Goal: Communication & Community: Answer question/provide support

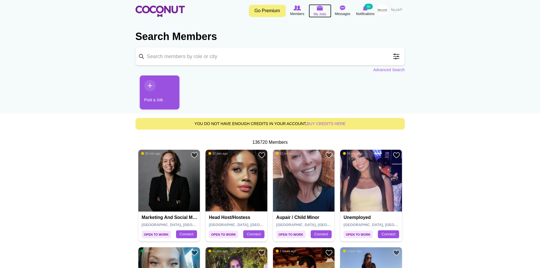
click at [321, 7] on img at bounding box center [320, 7] width 6 height 5
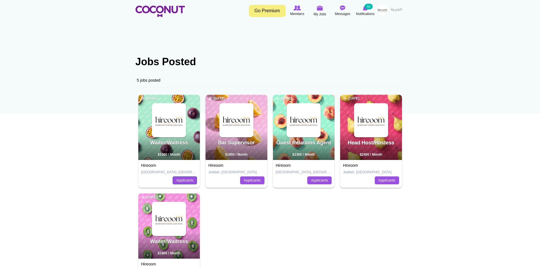
click at [183, 181] on link "Applicants" at bounding box center [185, 180] width 24 height 8
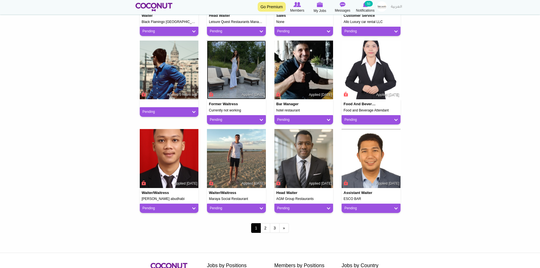
scroll to position [397, 0]
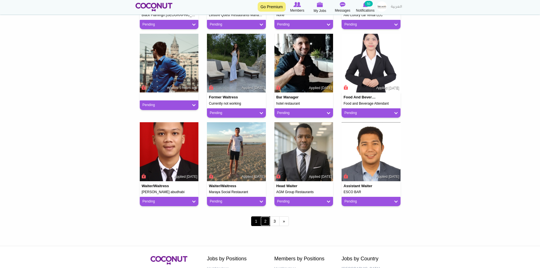
click at [265, 225] on link "2" at bounding box center [266, 221] width 10 height 10
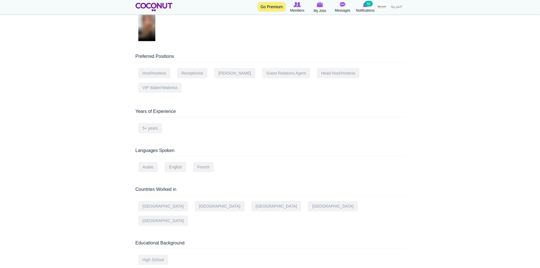
scroll to position [198, 0]
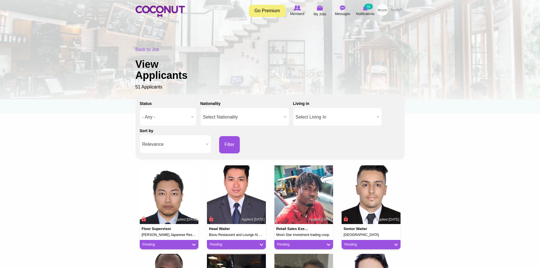
click at [168, 115] on span "- Any -" at bounding box center [165, 117] width 47 height 18
click at [164, 7] on img at bounding box center [160, 11] width 49 height 11
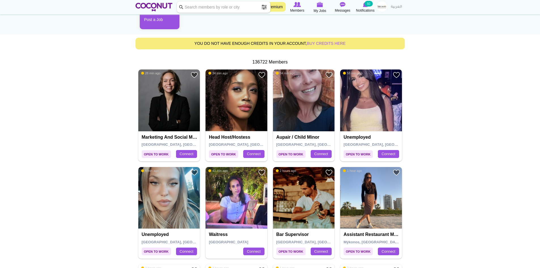
scroll to position [113, 0]
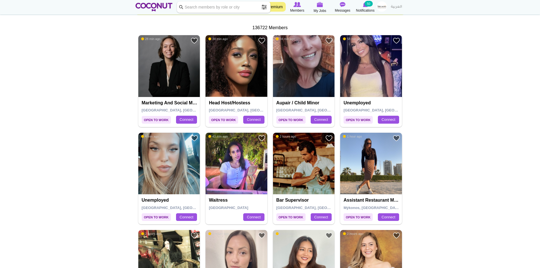
click at [201, 11] on input "Keyword" at bounding box center [224, 6] width 94 height 11
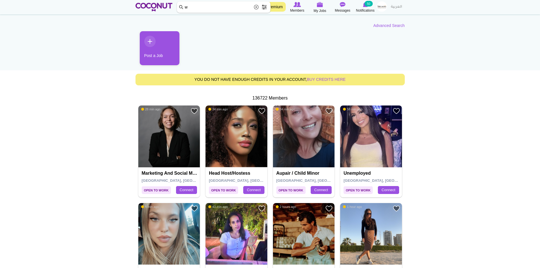
scroll to position [0, 0]
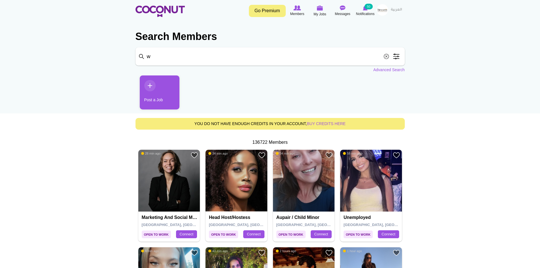
click at [196, 55] on input "w" at bounding box center [270, 56] width 269 height 18
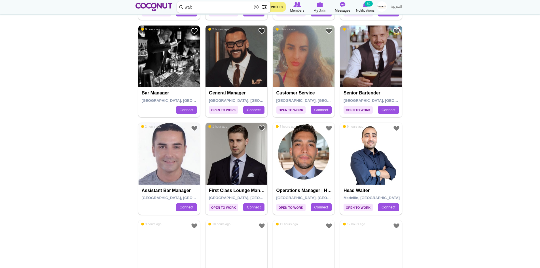
scroll to position [907, 0]
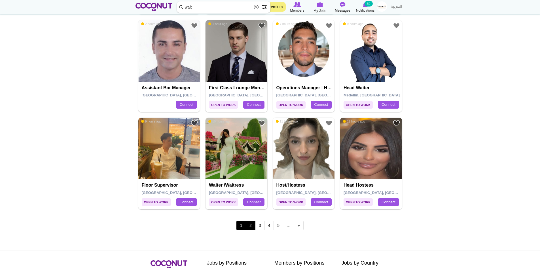
type input "wait"
click at [252, 226] on link "2" at bounding box center [251, 226] width 10 height 10
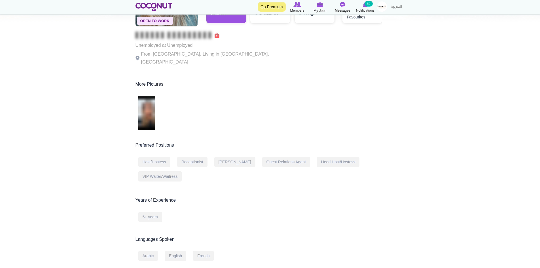
scroll to position [227, 0]
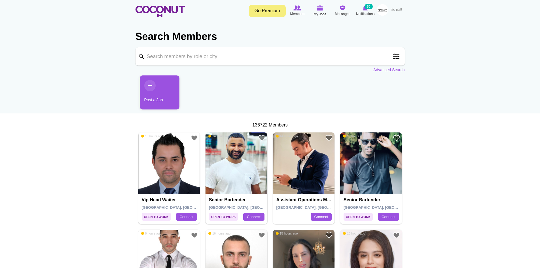
click at [197, 52] on input "Keyword" at bounding box center [270, 56] width 269 height 18
click at [174, 8] on img at bounding box center [160, 11] width 49 height 11
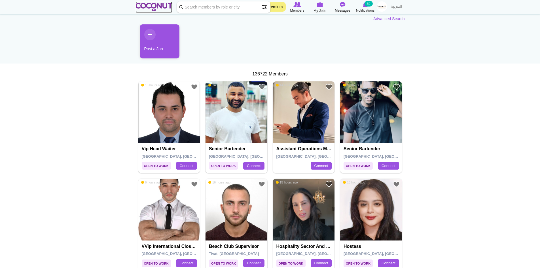
scroll to position [57, 0]
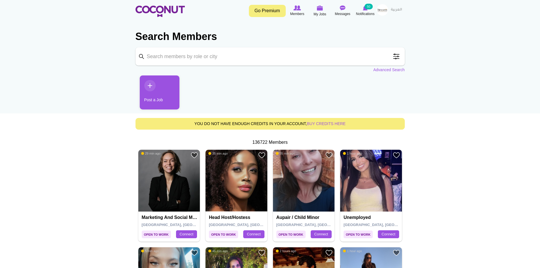
click at [208, 51] on input "Keyword" at bounding box center [270, 56] width 269 height 18
type input "Waiter"
click button "Search" at bounding box center [0, 0] width 0 height 0
click at [248, 42] on h2 "Search Members" at bounding box center [270, 37] width 269 height 14
drag, startPoint x: 235, startPoint y: 54, endPoint x: 233, endPoint y: 52, distance: 3.1
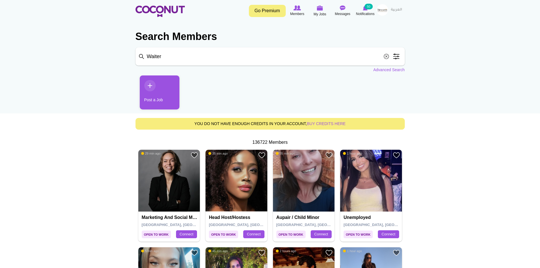
click at [235, 54] on input "Waiter" at bounding box center [270, 56] width 269 height 18
click button "Search" at bounding box center [0, 0] width 0 height 0
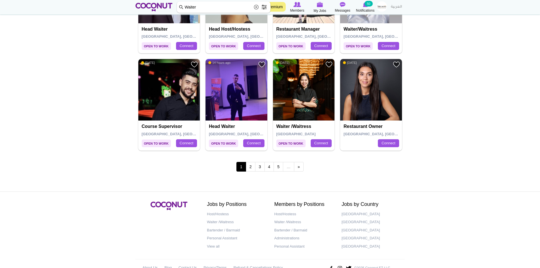
scroll to position [964, 0]
click at [254, 170] on link "2" at bounding box center [251, 167] width 10 height 10
